Goal: Task Accomplishment & Management: Use online tool/utility

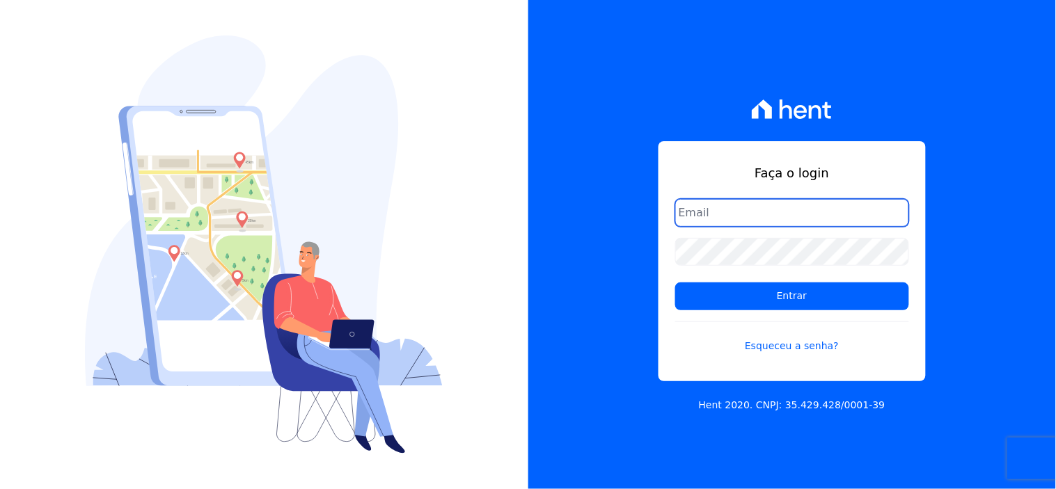
click at [739, 214] on input "email" at bounding box center [792, 213] width 234 height 28
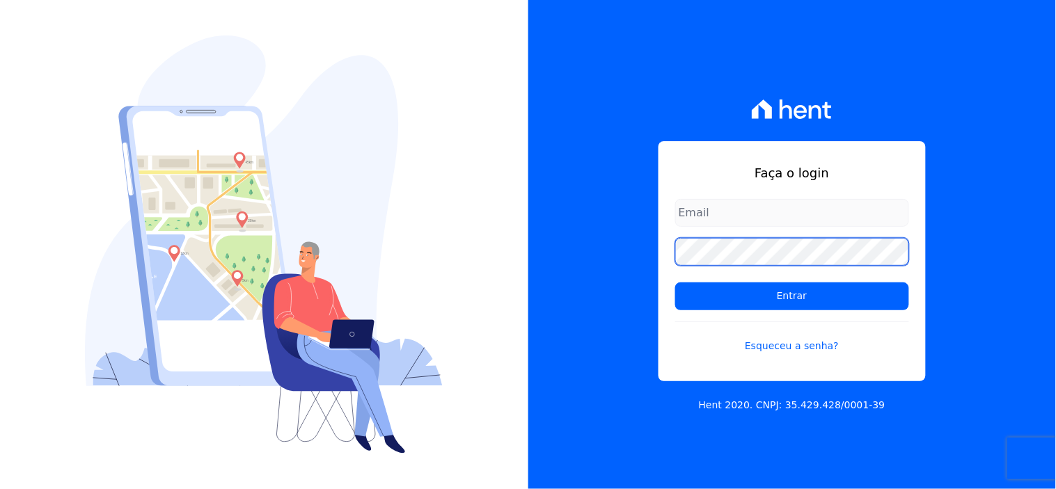
click at [675, 283] on input "Entrar" at bounding box center [792, 297] width 234 height 28
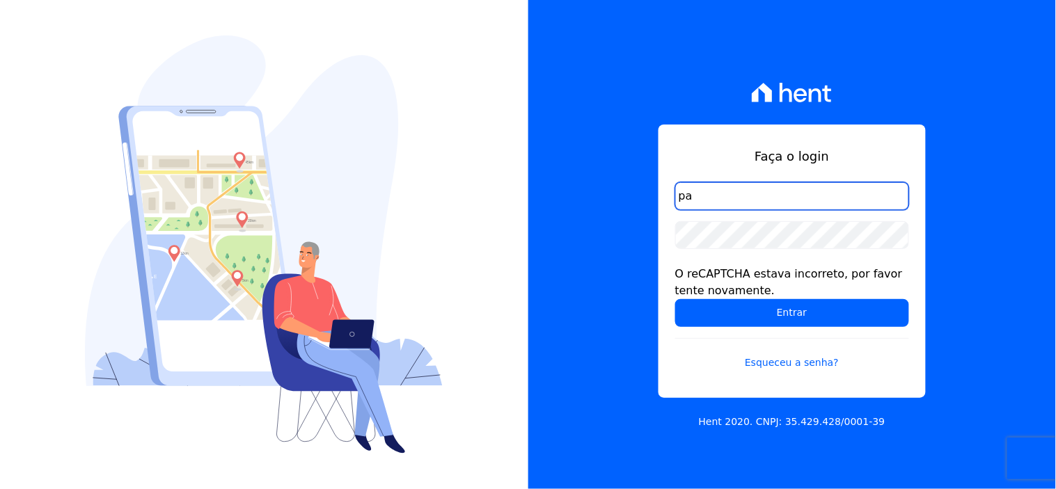
type input "p"
type input "comunicacaojardim@hotmail.com"
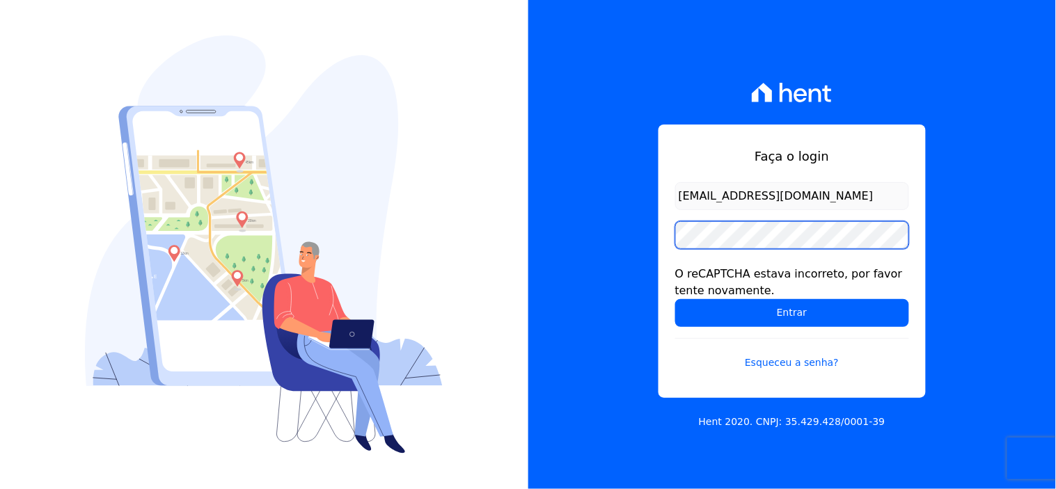
click at [675, 299] on input "Entrar" at bounding box center [792, 313] width 234 height 28
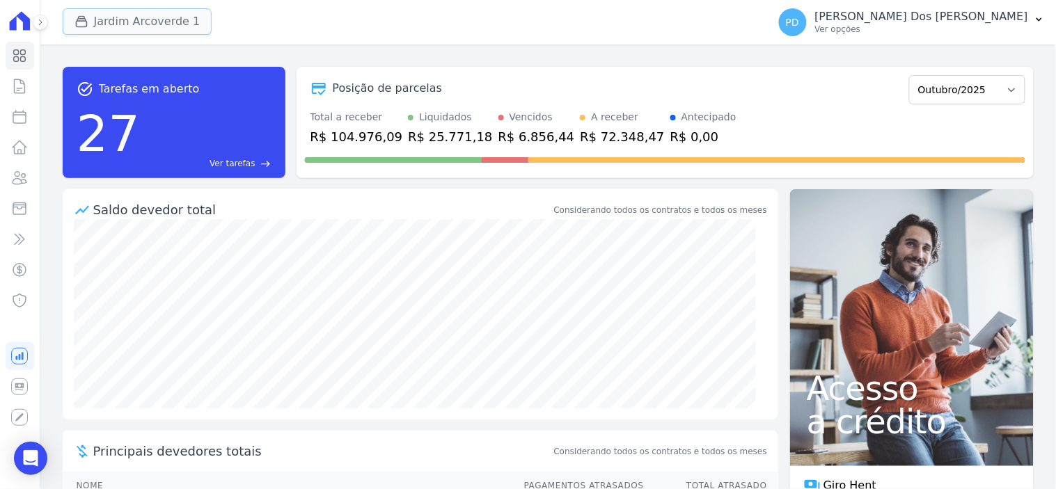
click at [114, 22] on button "Jardim Arcoverde 1" at bounding box center [138, 21] width 150 height 26
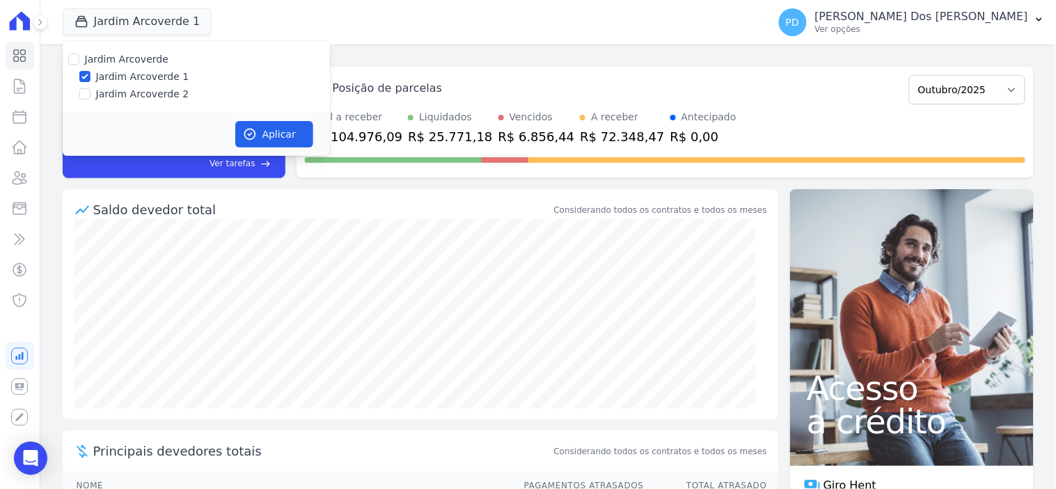
click at [132, 88] on label "Jardim Arcoverde 2" at bounding box center [142, 94] width 93 height 15
click at [90, 88] on input "Jardim Arcoverde 2" at bounding box center [84, 93] width 11 height 11
checkbox input "true"
click at [254, 139] on icon "button" at bounding box center [250, 134] width 14 height 14
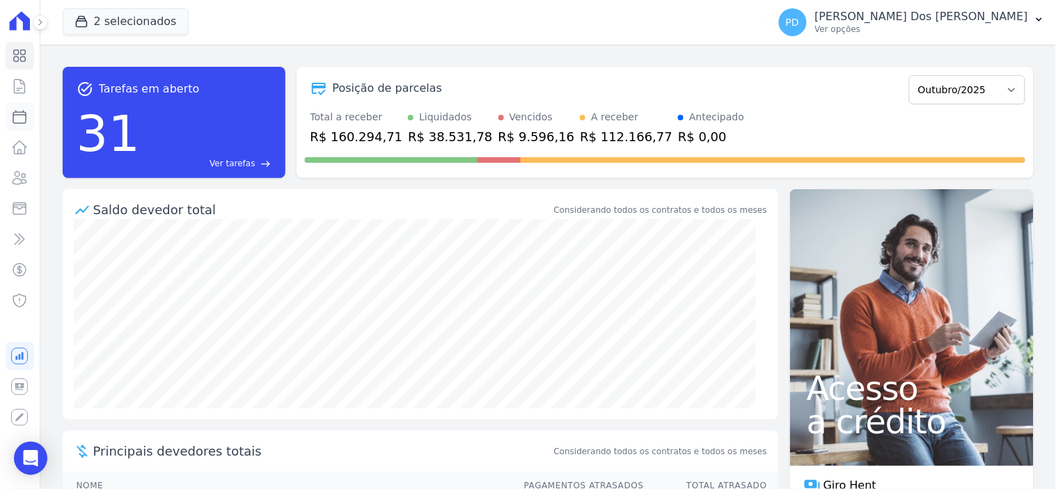
click at [13, 118] on icon at bounding box center [19, 117] width 13 height 13
select select
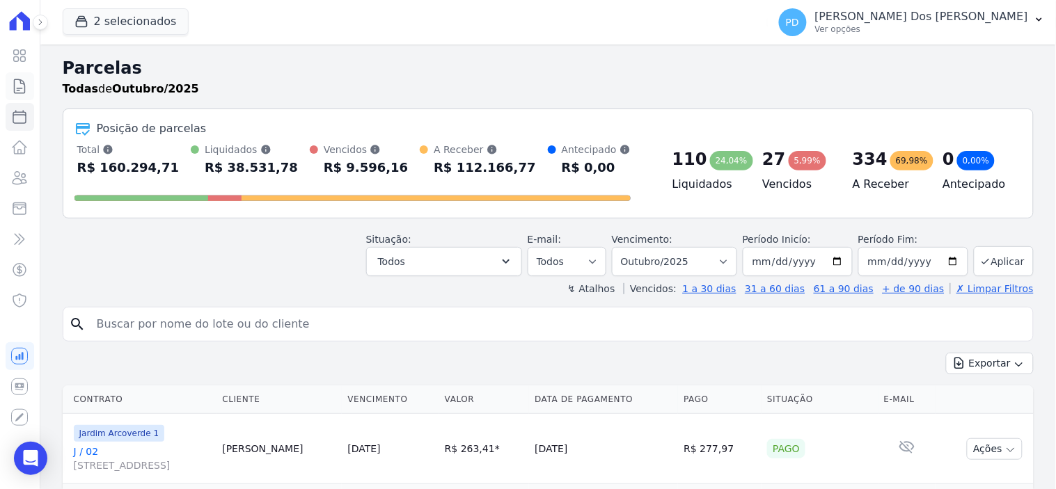
click at [18, 88] on icon at bounding box center [19, 86] width 17 height 17
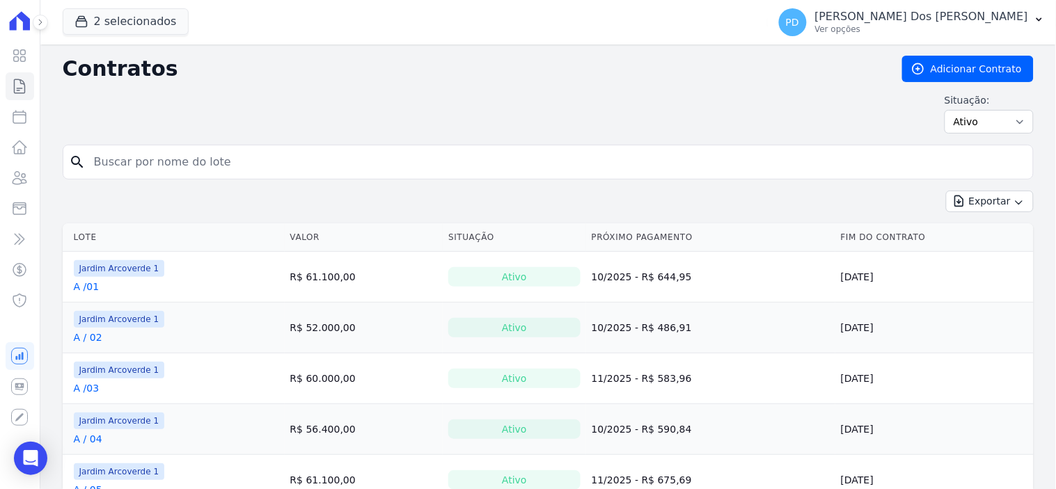
click at [227, 161] on input "search" at bounding box center [557, 162] width 942 height 28
type input "b / 17"
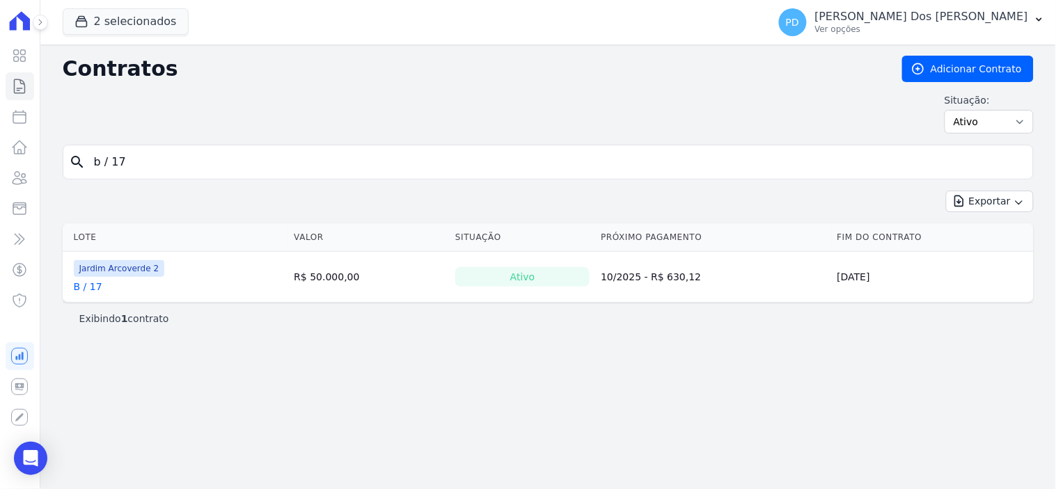
click at [87, 289] on link "B / 17" at bounding box center [88, 287] width 29 height 14
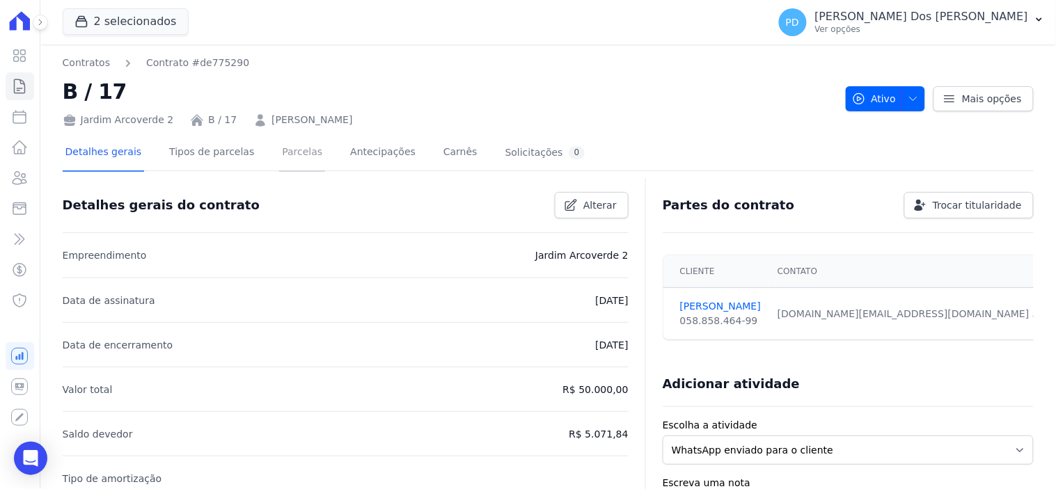
click at [290, 154] on link "Parcelas" at bounding box center [302, 153] width 46 height 37
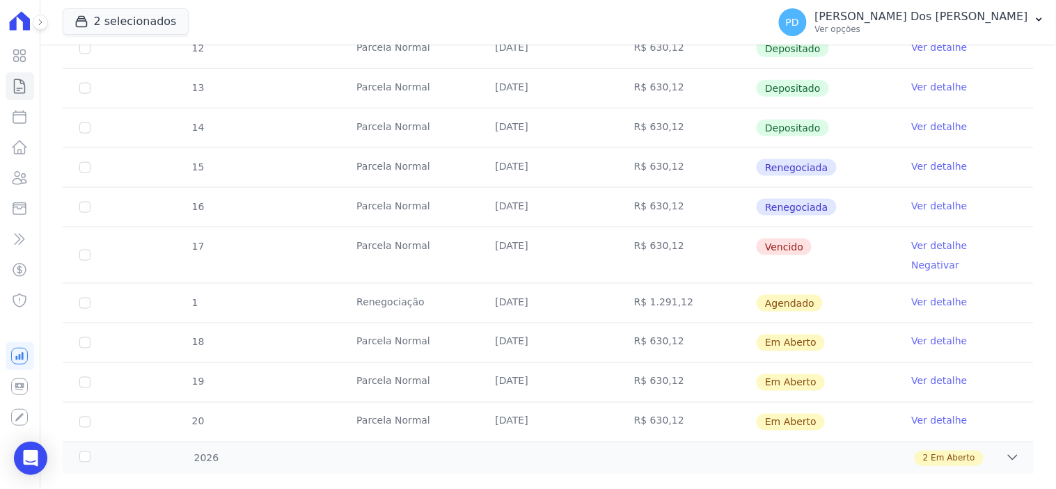
scroll to position [427, 0]
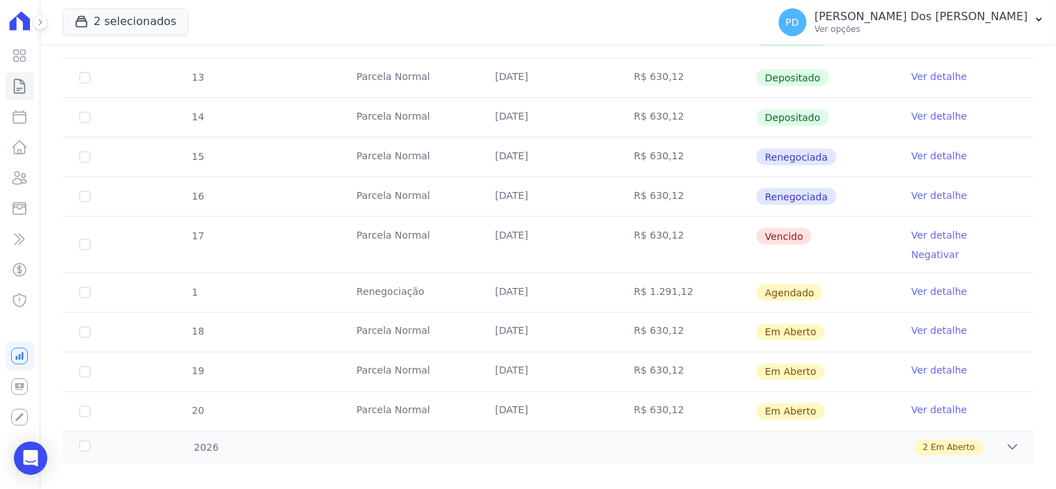
click at [922, 285] on link "Ver detalhe" at bounding box center [940, 292] width 56 height 14
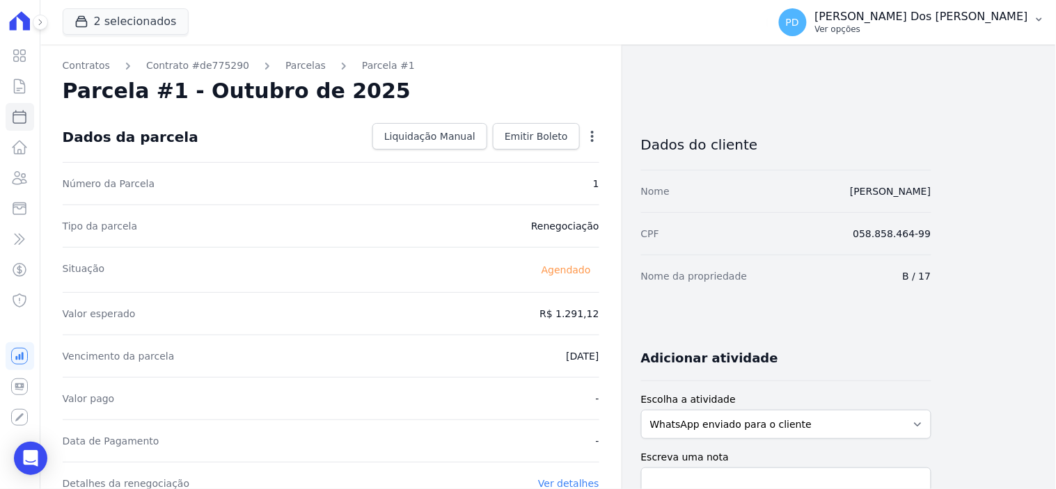
click at [1042, 23] on button "PD Paulo Felix Dos Santos Ver opções" at bounding box center [912, 22] width 288 height 39
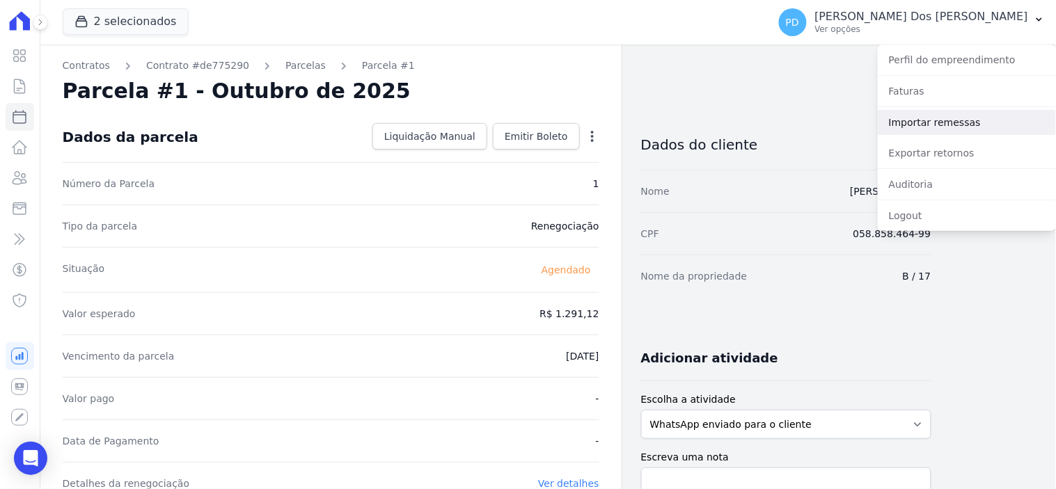
click at [986, 118] on link "Importar remessas" at bounding box center [967, 122] width 178 height 25
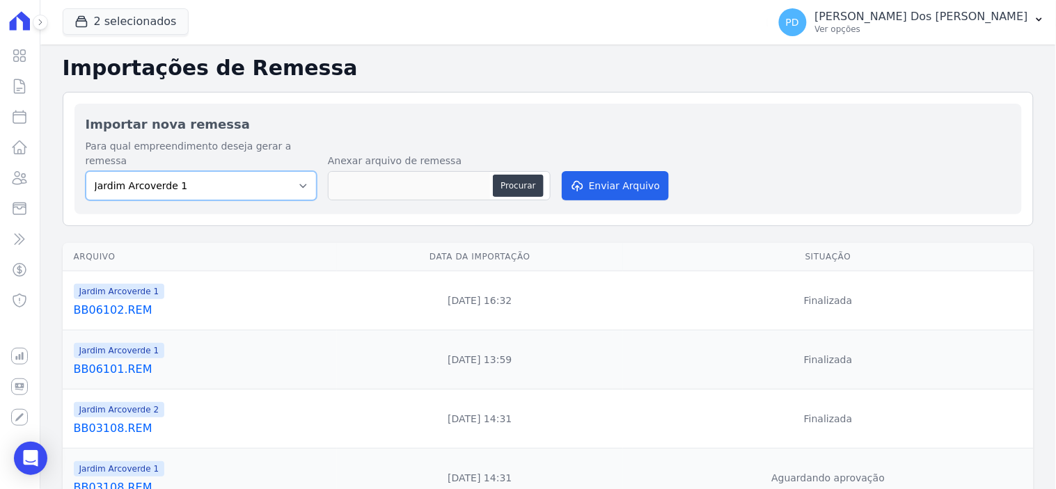
click at [292, 173] on select "Jardim Arcoverde 1 Jardim Arcoverde 2" at bounding box center [201, 185] width 231 height 29
select select "4fa78839-2c34-4f71-8278-51da0fd48ff7"
click at [86, 171] on select "Jardim Arcoverde 1 Jardim Arcoverde 2" at bounding box center [201, 185] width 231 height 29
click at [518, 175] on button "Procurar" at bounding box center [518, 186] width 50 height 22
type input "BB07103.REM"
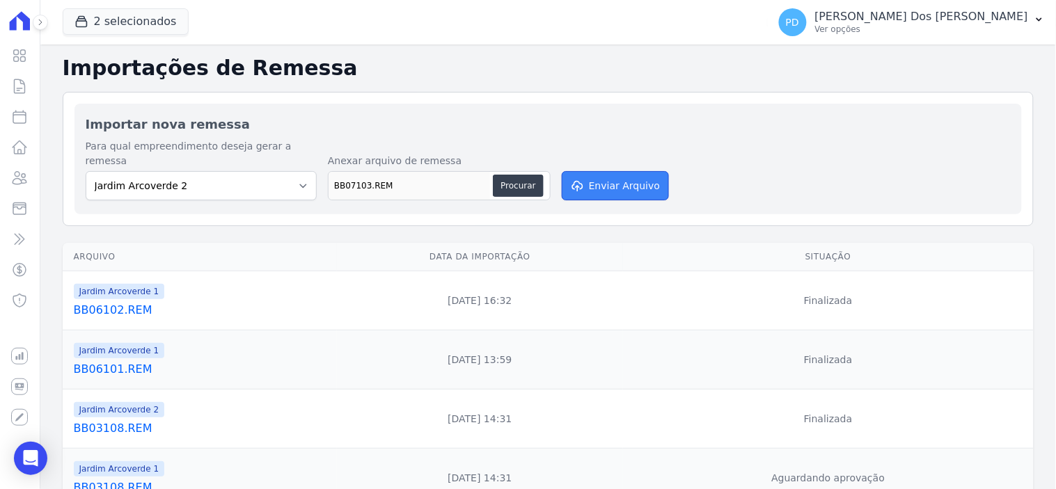
click at [617, 171] on button "Enviar Arquivo" at bounding box center [615, 185] width 107 height 29
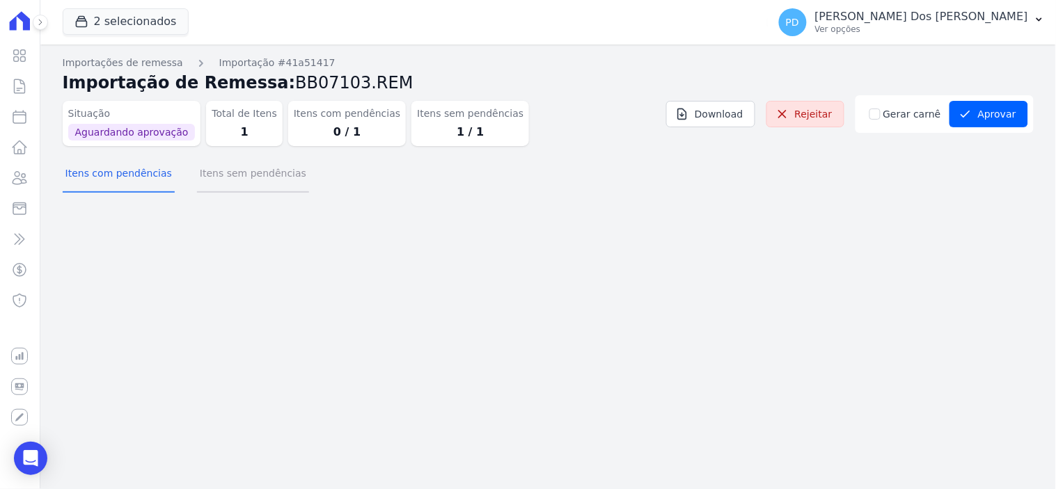
click at [277, 173] on button "Itens sem pendências" at bounding box center [253, 175] width 112 height 36
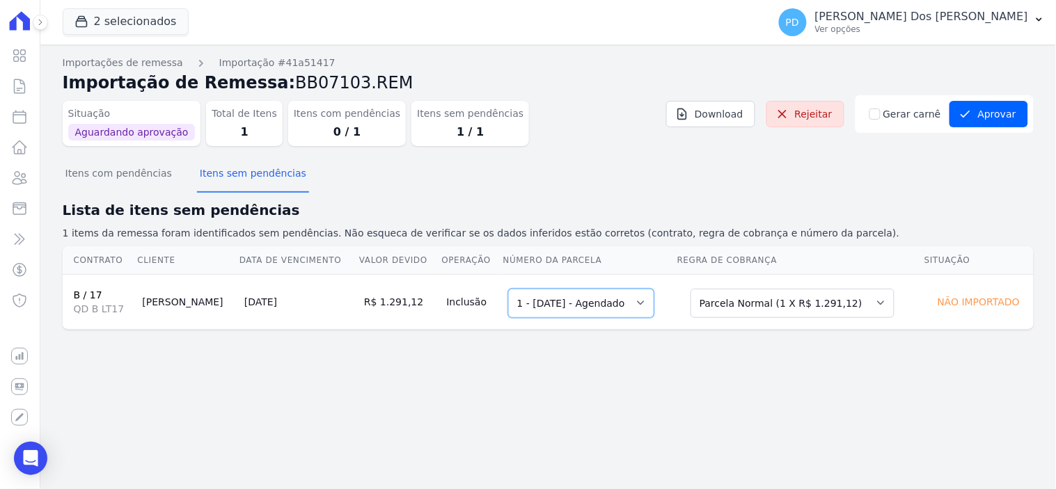
click at [571, 310] on select "Selecione uma 1 - [DATE] - Agendado" at bounding box center [581, 303] width 146 height 29
drag, startPoint x: 608, startPoint y: 301, endPoint x: 1026, endPoint y: 125, distance: 453.1
click at [1025, 127] on div "Importações de remessa Importação #41a51417 Importação de Remessa: BB07103.REM …" at bounding box center [548, 204] width 971 height 296
click at [1012, 111] on button "Aprovar" at bounding box center [988, 114] width 79 height 26
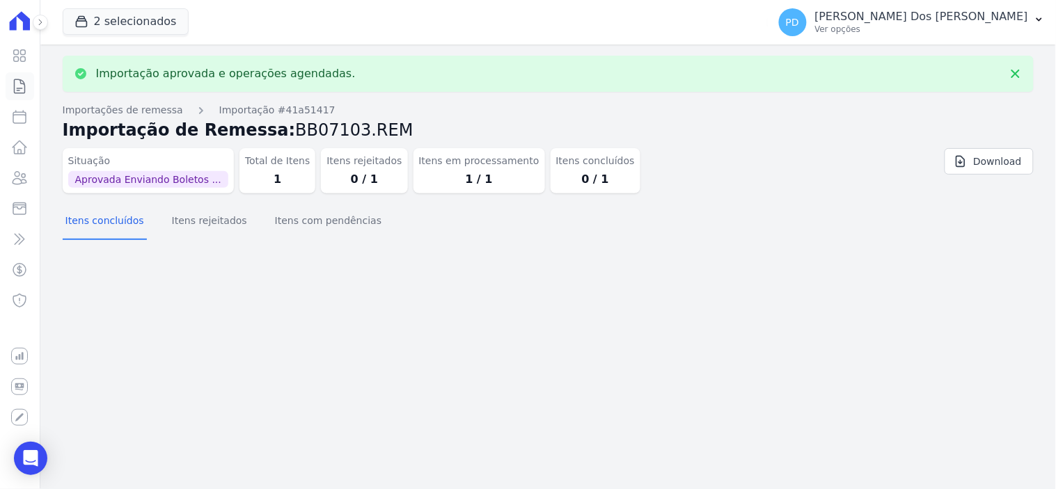
click at [28, 86] on link "Contratos" at bounding box center [20, 86] width 29 height 28
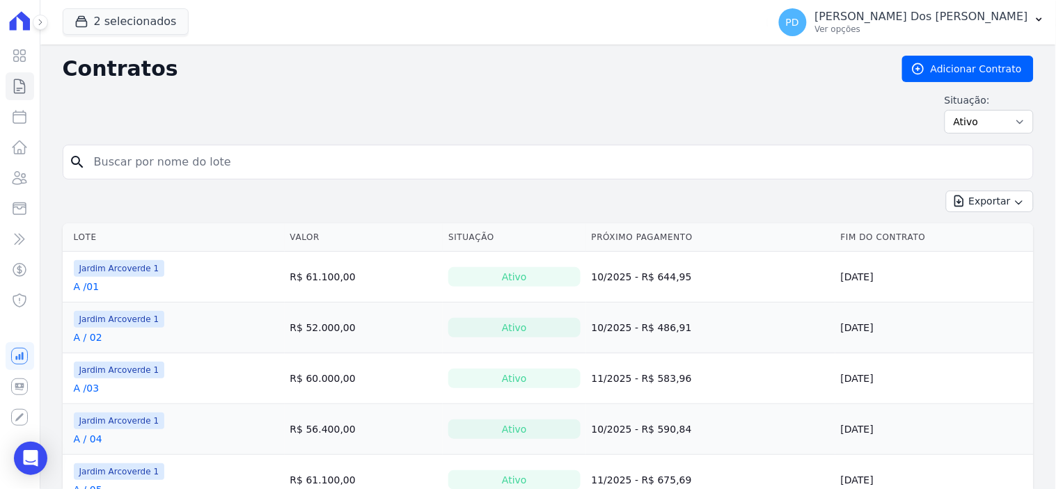
click at [289, 161] on input "search" at bounding box center [557, 162] width 942 height 28
type input "b / 15"
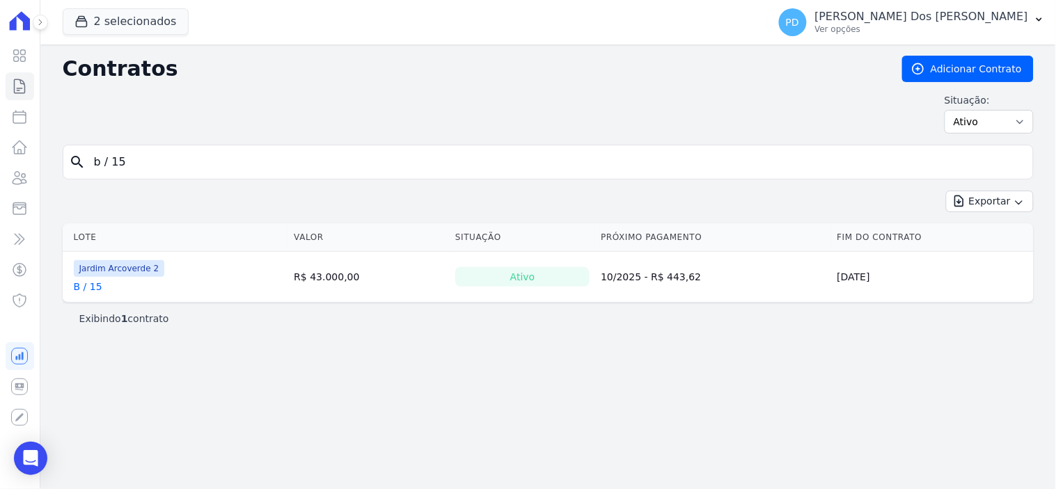
click at [92, 285] on link "B / 15" at bounding box center [88, 287] width 29 height 14
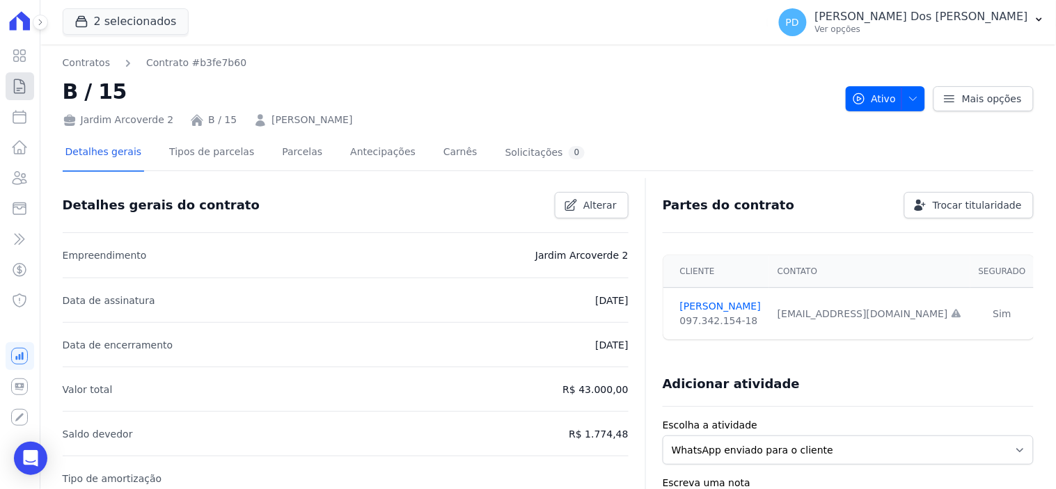
click at [19, 90] on icon at bounding box center [20, 86] width 10 height 14
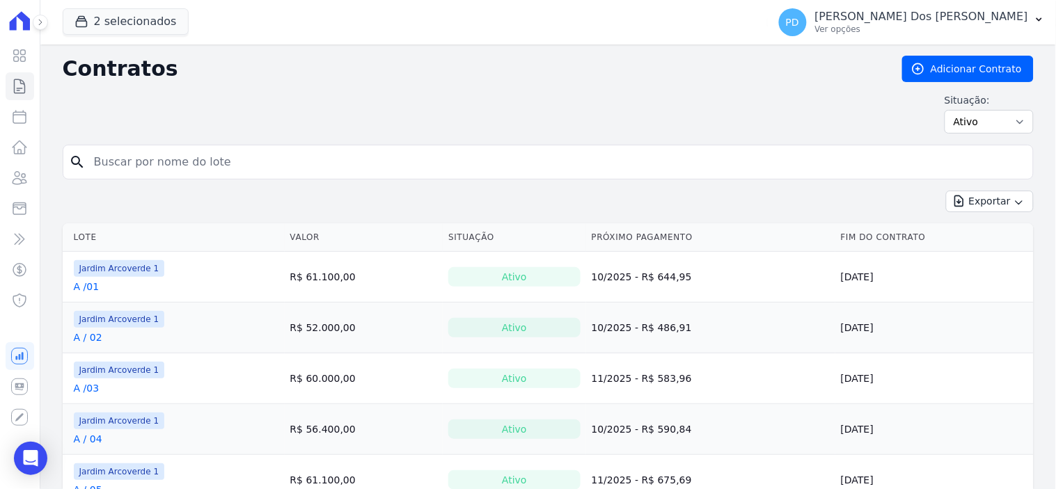
click at [262, 168] on input "search" at bounding box center [557, 162] width 942 height 28
type input "b / 17"
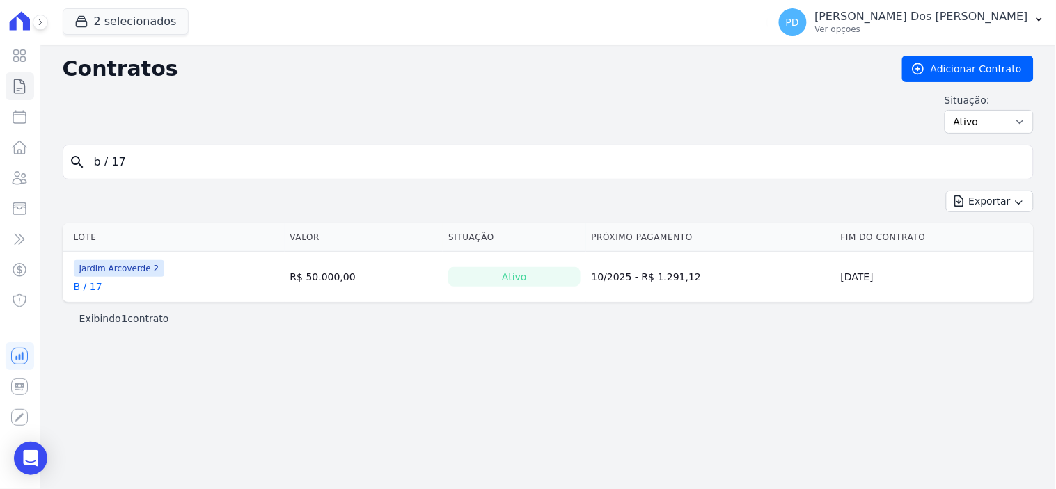
click at [91, 287] on link "B / 17" at bounding box center [88, 287] width 29 height 14
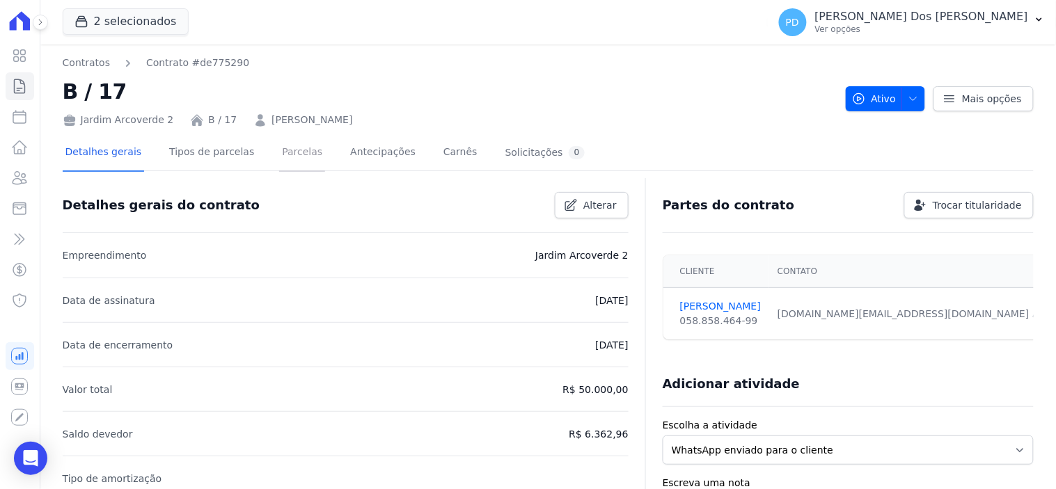
click at [279, 153] on link "Parcelas" at bounding box center [302, 153] width 46 height 37
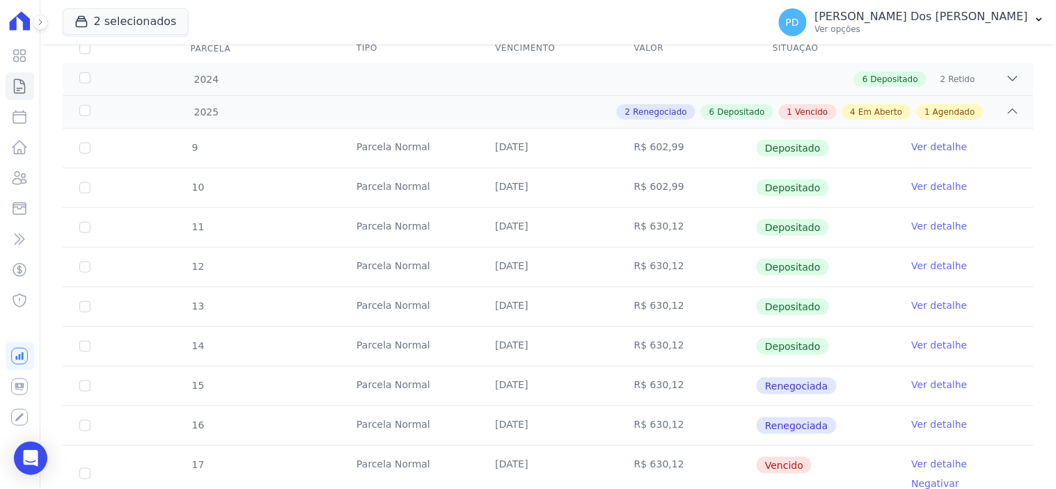
scroll to position [463, 0]
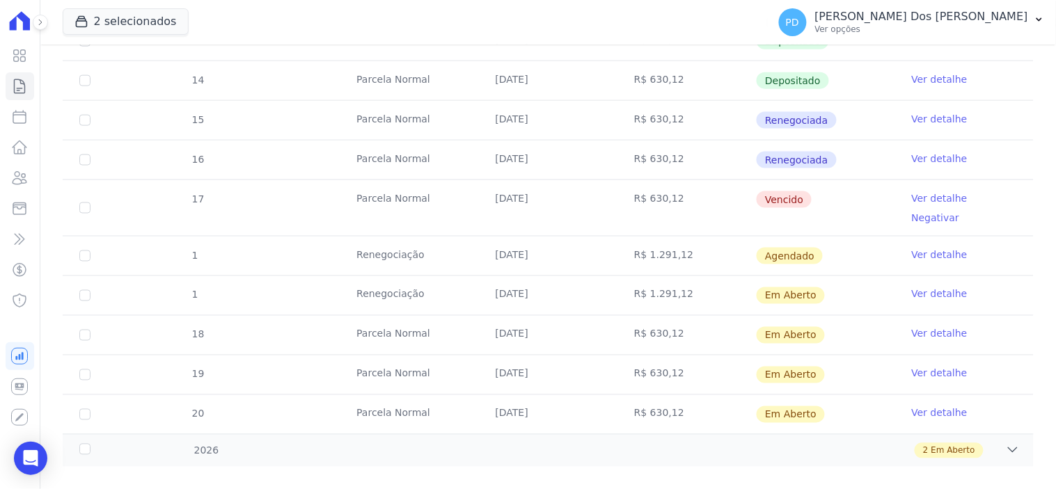
click at [930, 248] on link "Ver detalhe" at bounding box center [940, 255] width 56 height 14
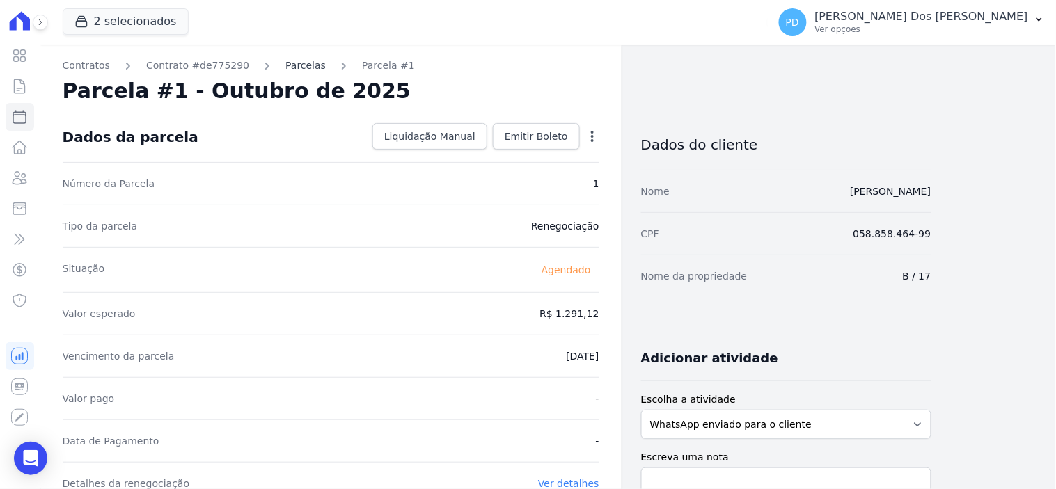
click at [285, 65] on link "Parcelas" at bounding box center [305, 65] width 40 height 15
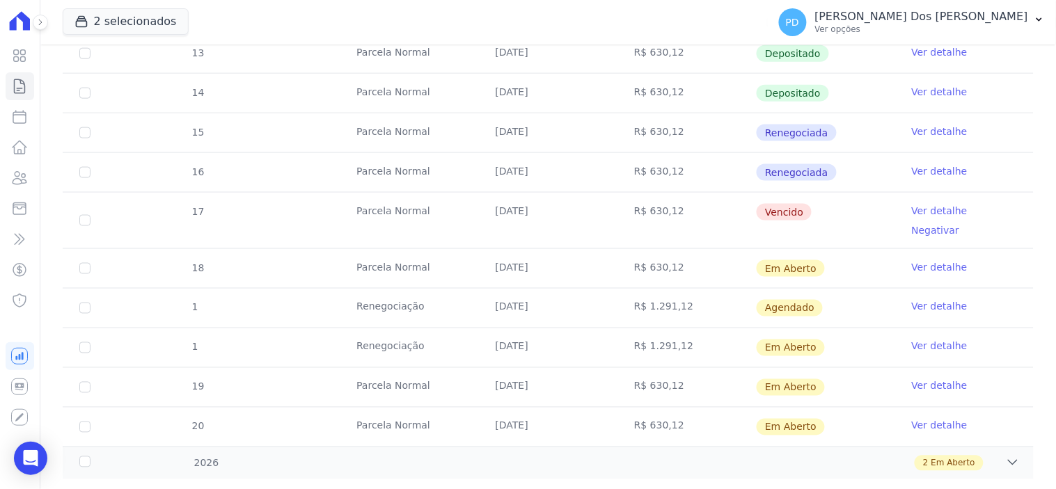
scroll to position [463, 0]
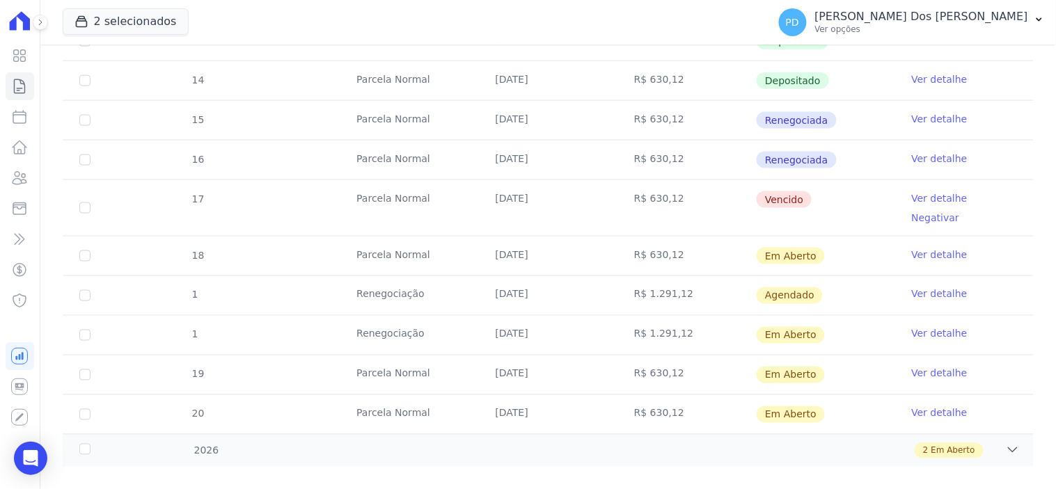
click at [935, 327] on link "Ver detalhe" at bounding box center [940, 334] width 56 height 14
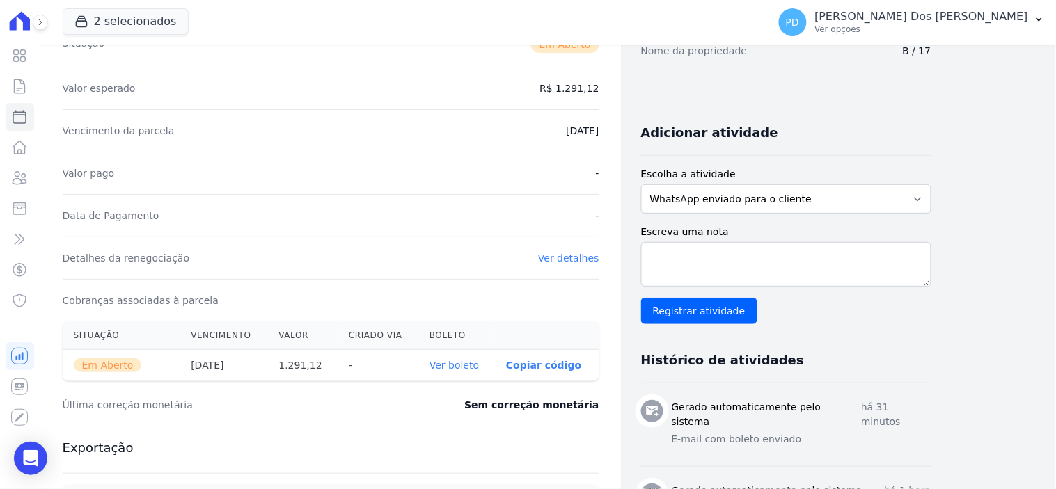
scroll to position [232, 0]
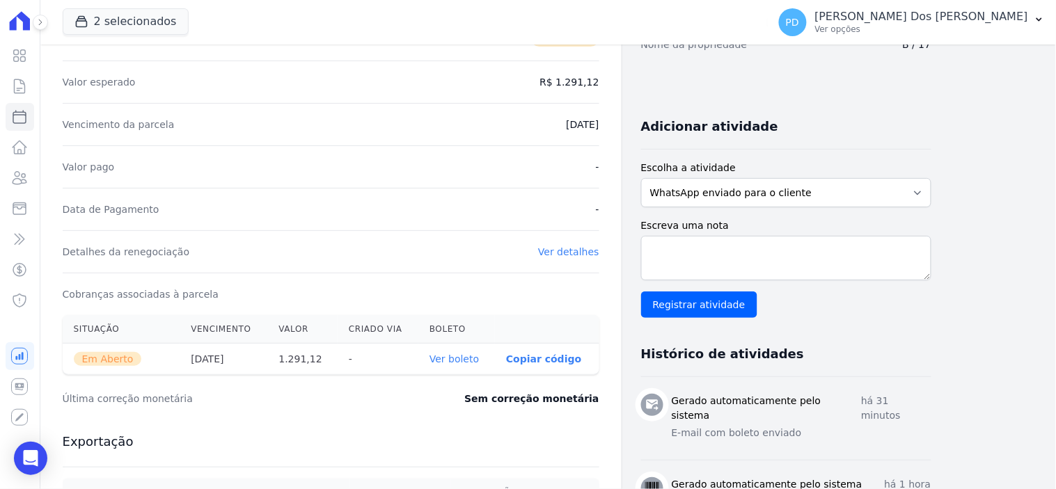
click at [466, 360] on link "Ver boleto" at bounding box center [453, 359] width 49 height 11
